Goal: Task Accomplishment & Management: Manage account settings

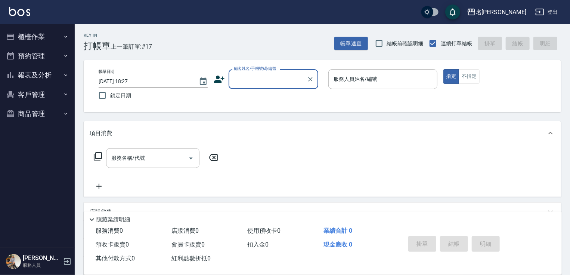
type input "0"
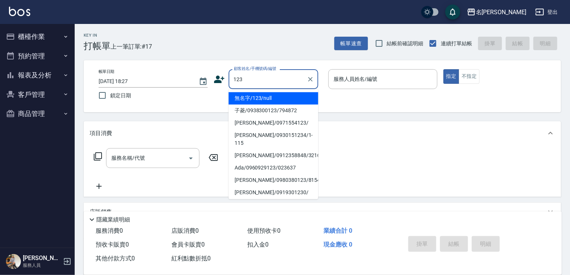
click at [269, 101] on li "無名字/123/null" at bounding box center [274, 98] width 90 height 12
type input "無名字/123/null"
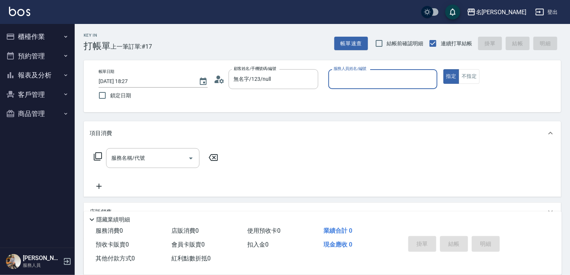
click at [356, 81] on input "服務人員姓名/編號" at bounding box center [383, 79] width 102 height 13
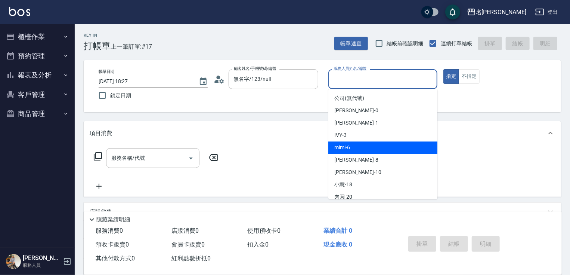
click at [354, 149] on div "mimi -6" at bounding box center [383, 147] width 109 height 12
type input "mimi-6"
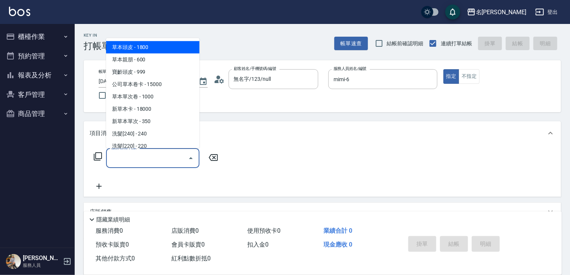
drag, startPoint x: 176, startPoint y: 157, endPoint x: 157, endPoint y: 147, distance: 22.4
click at [176, 157] on input "服務名稱/代號" at bounding box center [148, 157] width 76 height 13
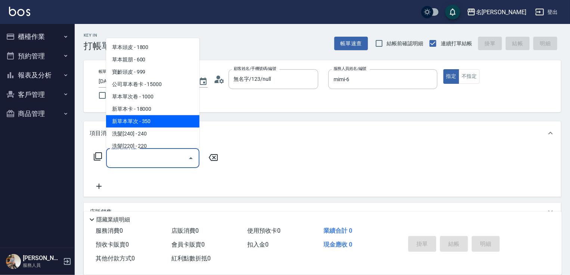
drag, startPoint x: 156, startPoint y: 120, endPoint x: 204, endPoint y: 144, distance: 53.5
click at [156, 120] on span "新草本單次 - 350" at bounding box center [152, 121] width 93 height 12
type input "新草本單次(109)"
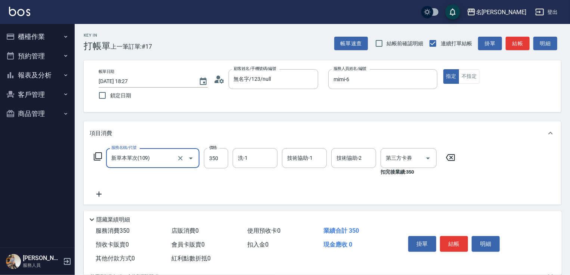
type input "舊有卡券"
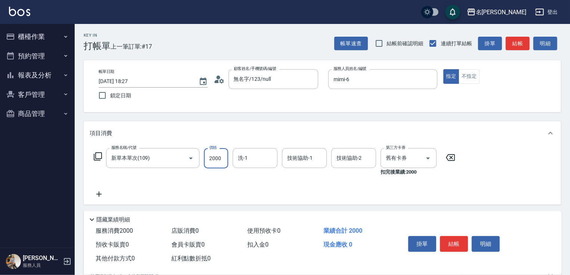
type input "2000"
type input "肉圓-20"
click at [101, 194] on icon at bounding box center [98, 193] width 5 height 5
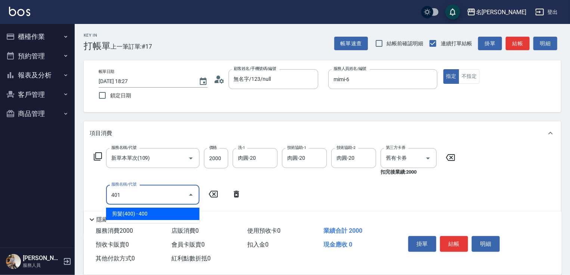
type input "剪髮(400)(401)"
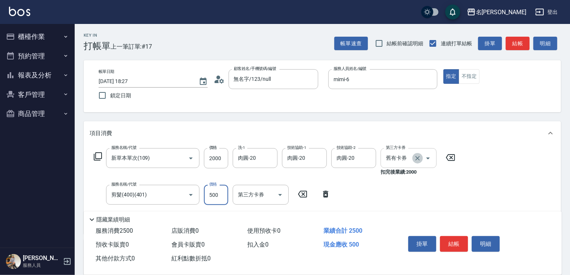
click at [419, 157] on icon "Clear" at bounding box center [417, 157] width 7 height 7
type input "500"
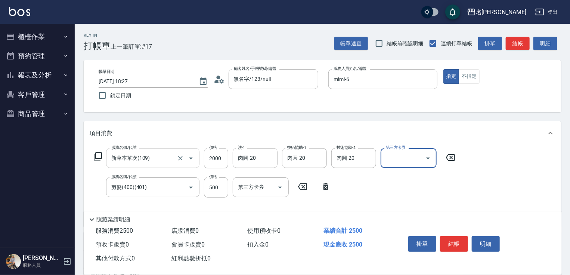
click at [158, 160] on input "新草本單次(109)" at bounding box center [143, 157] width 66 height 13
click at [98, 151] on div "服務名稱/代號 新草本單次(109) 服務名稱/代號 價格 2000 價格 洗-1 肉圓-20 洗-1 技術協助-1 肉圓-20 技術協助-1 技術協助-2 …" at bounding box center [275, 158] width 370 height 20
click at [98, 157] on icon at bounding box center [97, 156] width 9 height 9
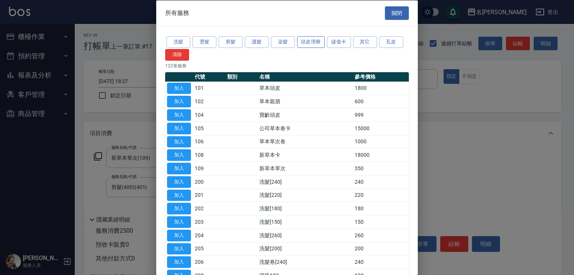
click at [308, 40] on button "頭皮理療" at bounding box center [311, 42] width 28 height 12
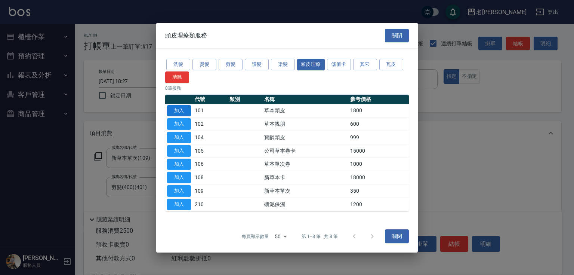
click at [177, 110] on button "加入" at bounding box center [179, 111] width 24 height 12
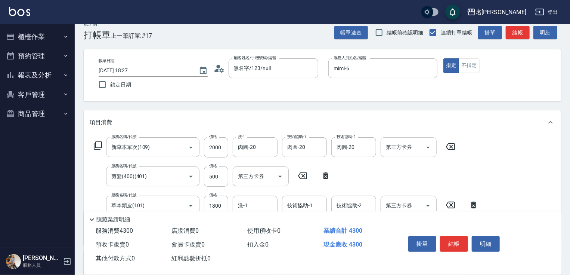
scroll to position [30, 0]
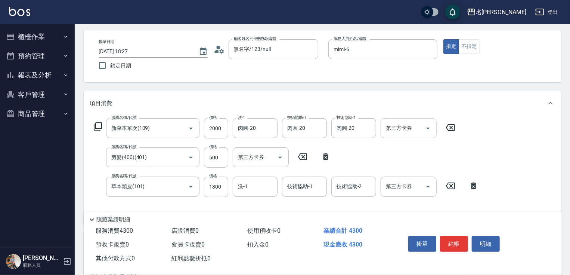
click at [449, 127] on icon at bounding box center [450, 127] width 19 height 9
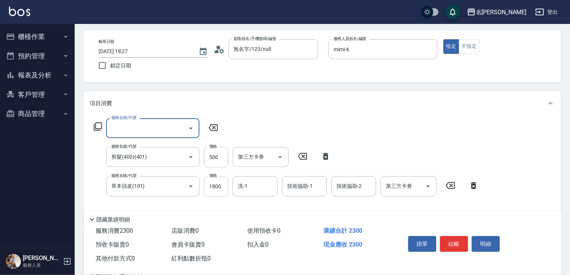
click at [216, 192] on input "1800" at bounding box center [216, 186] width 24 height 20
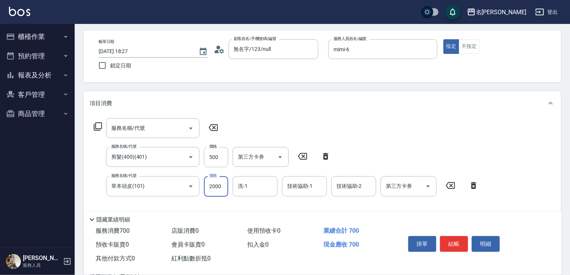
type input "2000"
type input "肉圓-20"
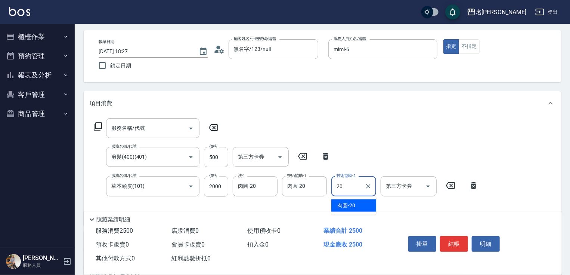
type input "肉圓-20"
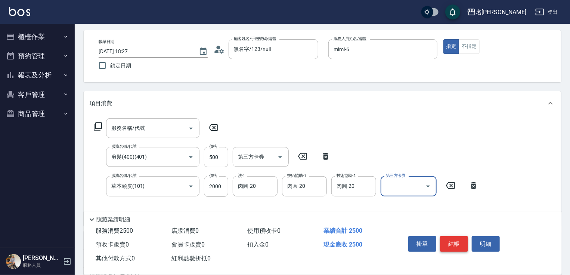
click at [457, 239] on button "結帳" at bounding box center [454, 244] width 28 height 16
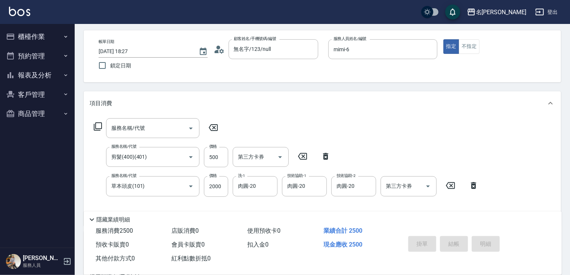
type input "[DATE] 18:35"
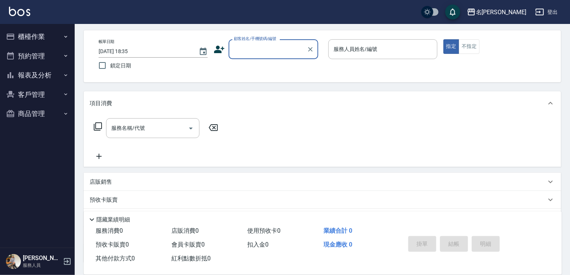
click at [34, 74] on button "報表及分析" at bounding box center [37, 74] width 69 height 19
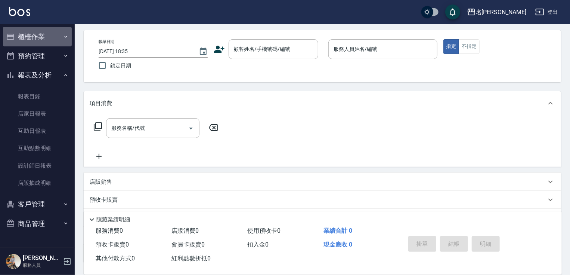
click at [29, 39] on button "櫃檯作業" at bounding box center [37, 36] width 69 height 19
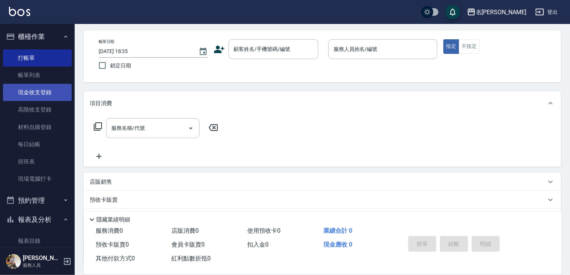
click at [43, 94] on link "現金收支登錄" at bounding box center [37, 92] width 69 height 17
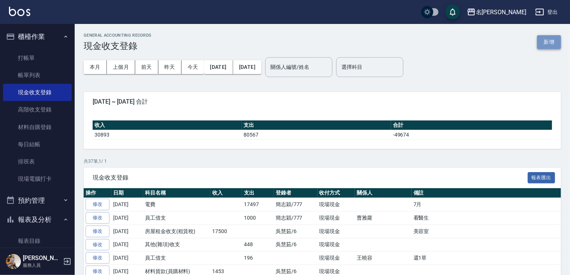
click at [545, 43] on button "新增" at bounding box center [550, 42] width 24 height 14
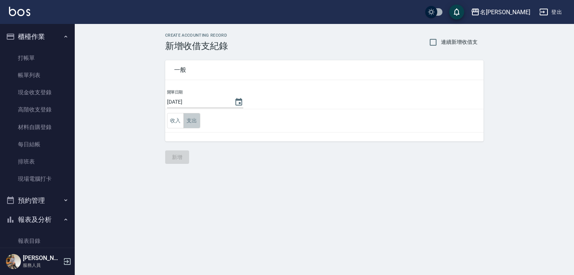
click at [191, 119] on button "支出" at bounding box center [192, 120] width 17 height 15
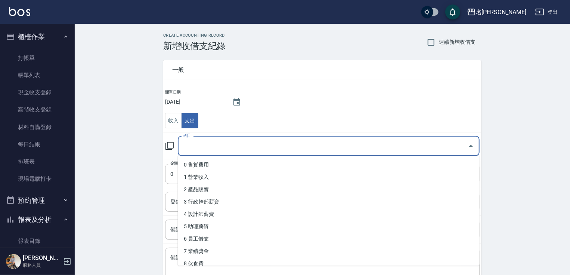
click at [199, 145] on input "科目" at bounding box center [323, 145] width 284 height 13
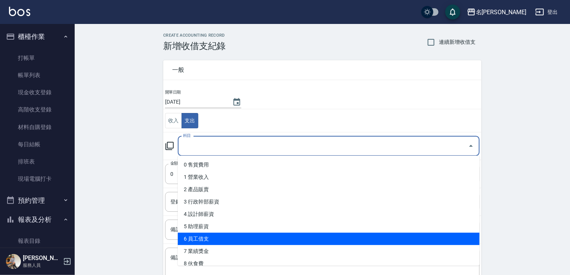
click at [208, 240] on li "6 員工借支" at bounding box center [329, 239] width 302 height 12
type input "6 員工借支"
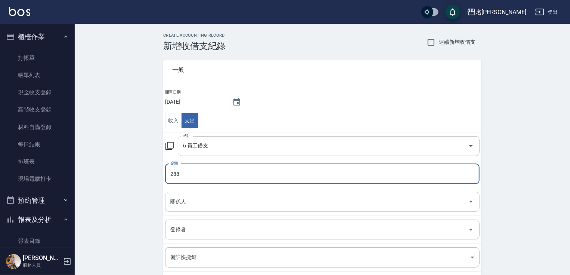
type input "288"
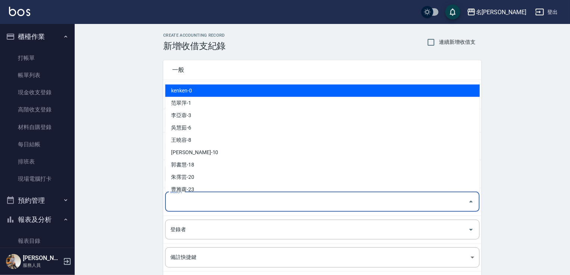
click at [197, 206] on input "關係人" at bounding box center [317, 201] width 297 height 13
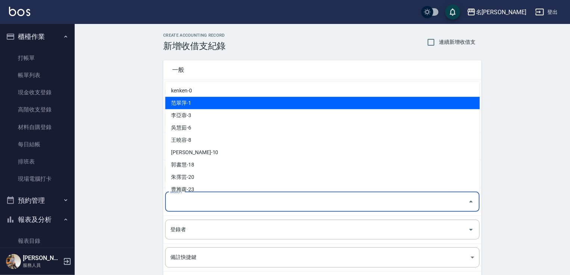
click at [197, 102] on li "范翠萍-1" at bounding box center [322, 103] width 315 height 12
type input "范翠萍-1"
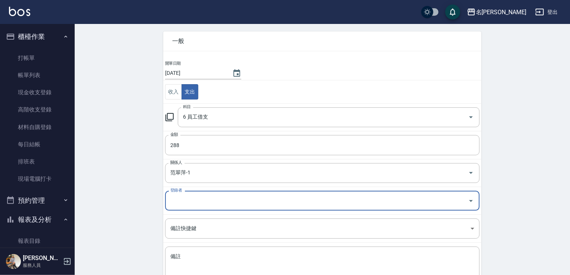
scroll to position [43, 0]
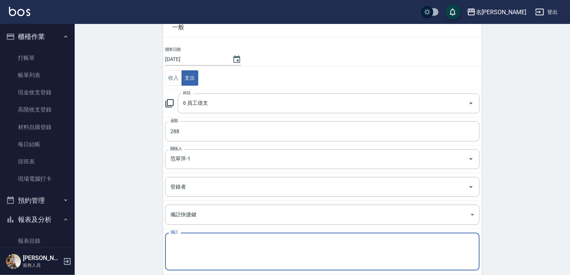
click at [227, 246] on textarea "備註" at bounding box center [322, 251] width 304 height 25
type textarea "一"
click at [188, 240] on textarea "一" at bounding box center [322, 251] width 304 height 25
type textarea "一"
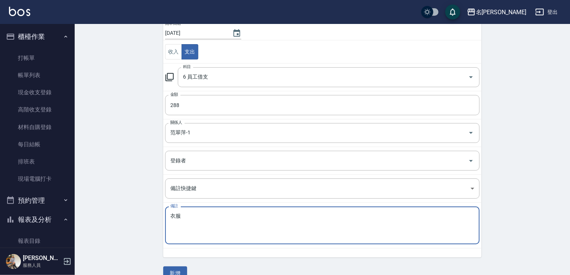
scroll to position [82, 0]
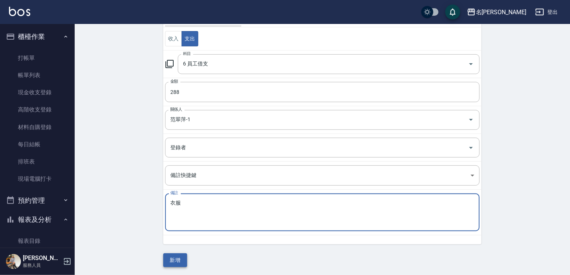
type textarea "衣服"
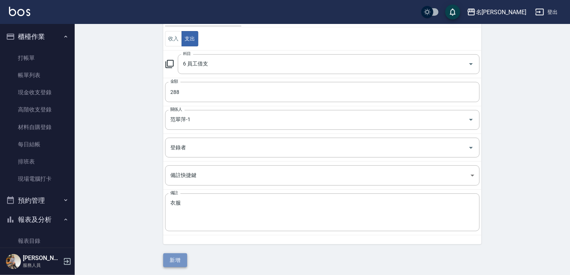
click at [182, 255] on button "新增" at bounding box center [175, 260] width 24 height 14
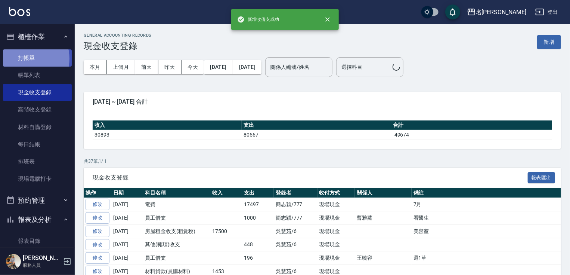
click at [28, 58] on link "打帳單" at bounding box center [37, 57] width 69 height 17
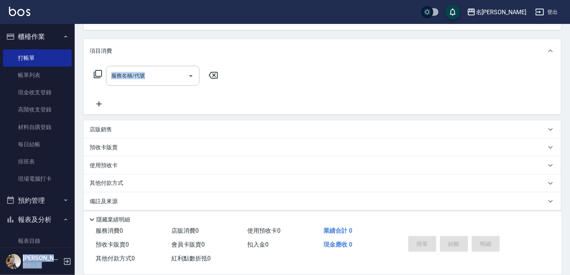
drag, startPoint x: 70, startPoint y: 157, endPoint x: 93, endPoint y: 281, distance: 126.3
click at [93, 274] on html "名留竹林 登出 櫃檯作業 打帳單 帳單列表 現金收支登錄 高階收支登錄 材料自購登錄 每日結帳 排班表 現場電腦打卡 預約管理 預約管理 單日預約紀錄 單週預…" at bounding box center [285, 99] width 570 height 363
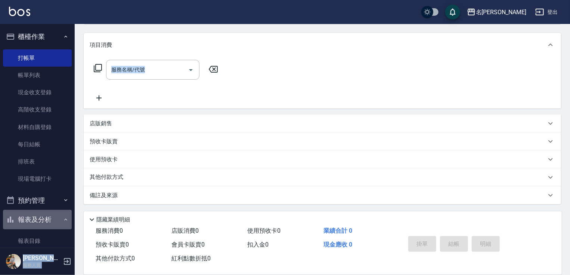
click at [56, 221] on button "報表及分析" at bounding box center [37, 219] width 69 height 19
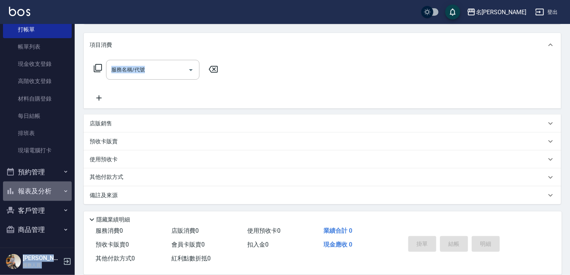
click at [55, 188] on button "報表及分析" at bounding box center [37, 190] width 69 height 19
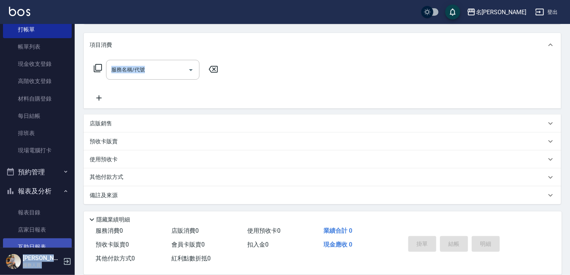
click at [48, 244] on link "互助日報表" at bounding box center [37, 246] width 69 height 17
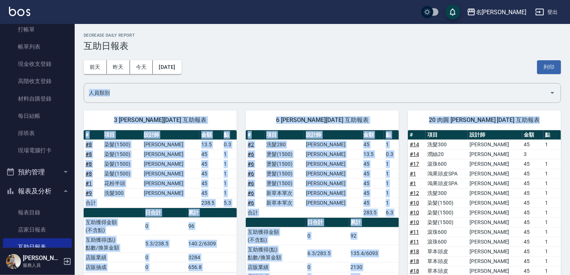
drag, startPoint x: 570, startPoint y: 61, endPoint x: 574, endPoint y: 141, distance: 80.1
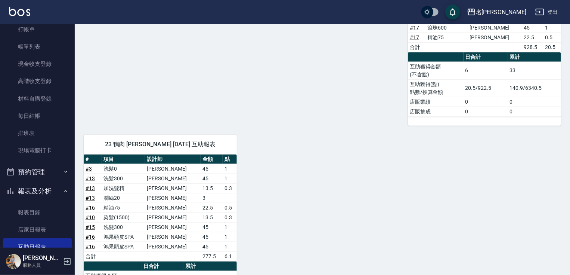
scroll to position [314, 0]
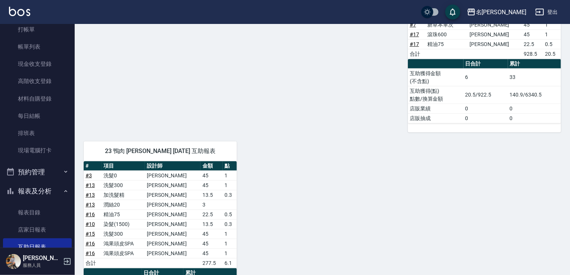
click at [365, 132] on div "3 [PERSON_NAME][DATE] 互助報表 # 項目 設計師 金額 點 # 8 染髮(1500) [PERSON_NAME]13.5 0.3 # 8…" at bounding box center [318, 64] width 487 height 554
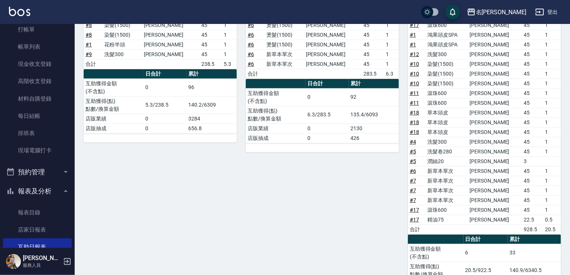
scroll to position [62, 0]
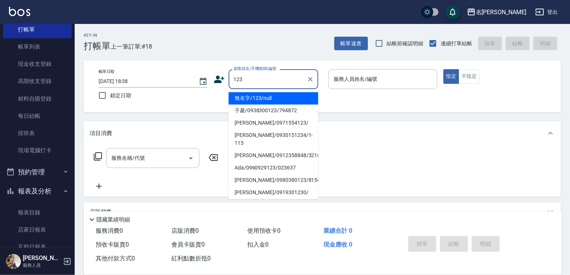
drag, startPoint x: 280, startPoint y: 100, endPoint x: 321, endPoint y: 85, distance: 44.1
click at [280, 99] on li "無名字/123/null" at bounding box center [274, 98] width 90 height 12
type input "無名字/123/null"
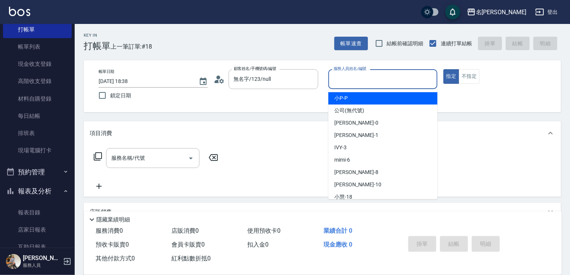
click at [339, 82] on input "服務人員姓名/編號" at bounding box center [383, 79] width 102 height 13
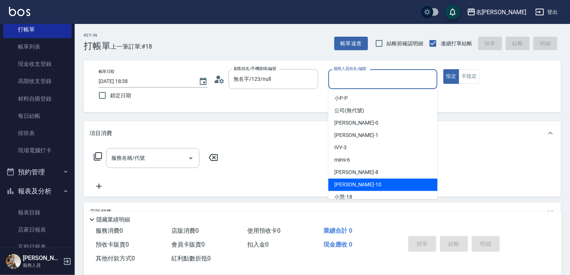
click at [356, 183] on span "[PERSON_NAME] -10" at bounding box center [358, 185] width 47 height 8
type input "[PERSON_NAME]-10"
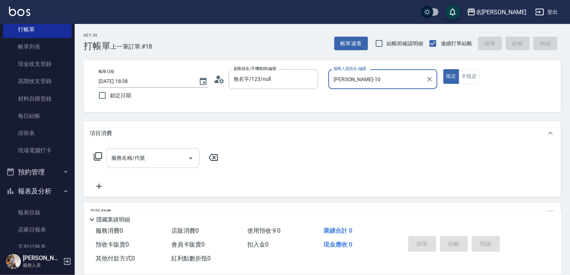
click at [153, 156] on input "服務名稱/代號" at bounding box center [148, 157] width 76 height 13
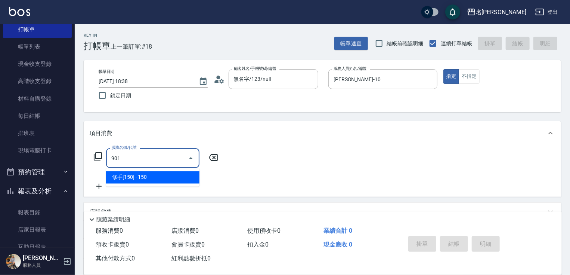
type input "修手[150](901)"
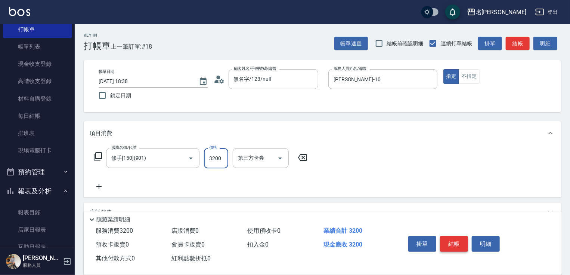
type input "3200"
click at [456, 242] on button "結帳" at bounding box center [454, 244] width 28 height 16
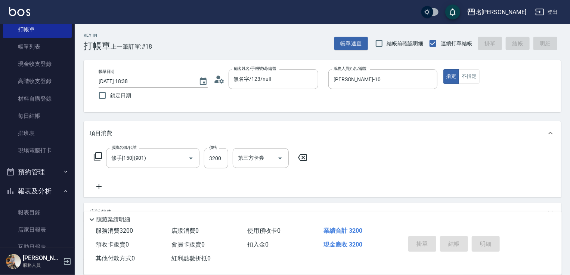
type input "[DATE] 18:46"
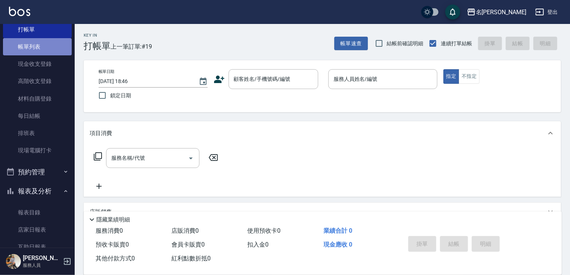
click at [39, 42] on link "帳單列表" at bounding box center [37, 46] width 69 height 17
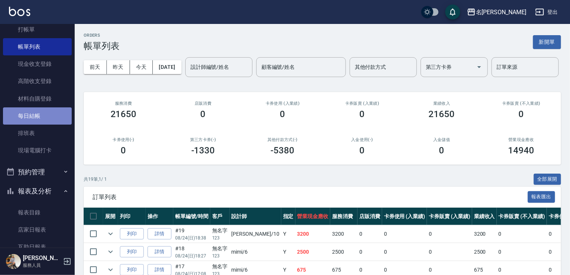
click at [42, 112] on link "每日結帳" at bounding box center [37, 115] width 69 height 17
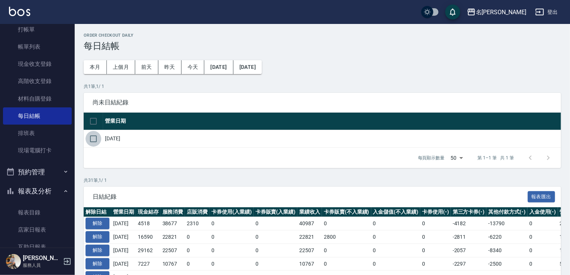
click at [94, 136] on input "checkbox" at bounding box center [94, 139] width 16 height 16
checkbox input "true"
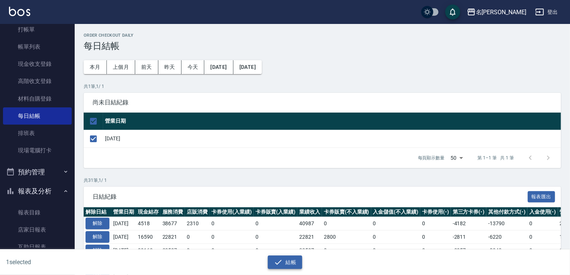
click at [300, 267] on button "結帳" at bounding box center [285, 262] width 35 height 14
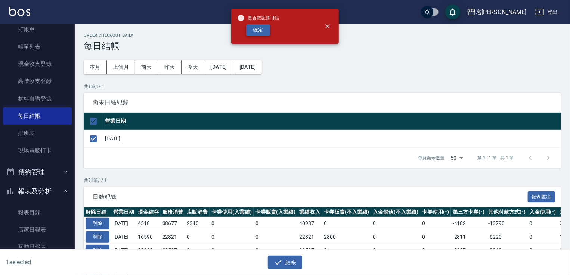
click at [261, 32] on button "確定" at bounding box center [258, 30] width 24 height 12
checkbox input "false"
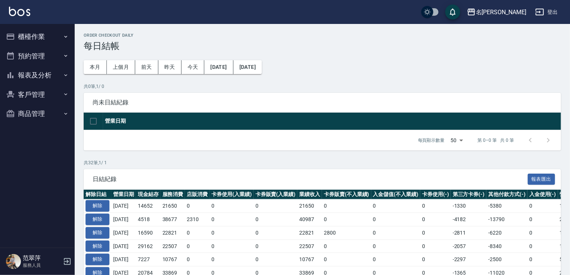
click at [40, 80] on button "報表及分析" at bounding box center [37, 74] width 69 height 19
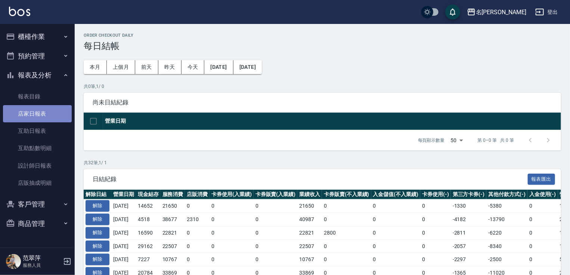
click at [39, 114] on link "店家日報表" at bounding box center [37, 113] width 69 height 17
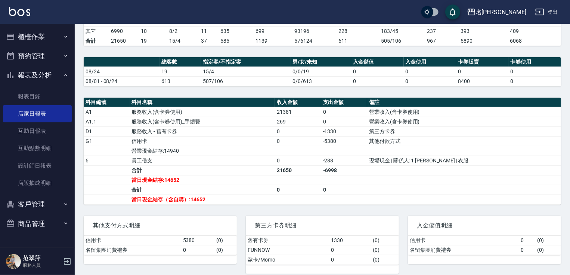
scroll to position [168, 0]
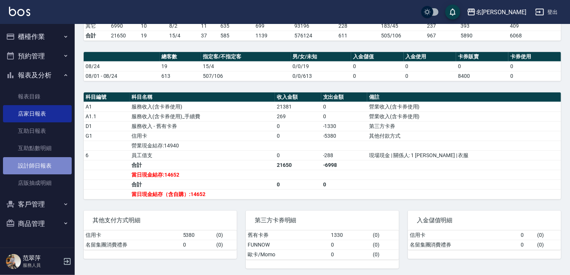
click at [40, 165] on link "設計師日報表" at bounding box center [37, 165] width 69 height 17
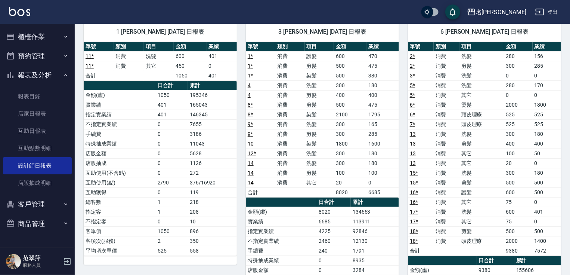
scroll to position [106, 0]
